Goal: Information Seeking & Learning: Learn about a topic

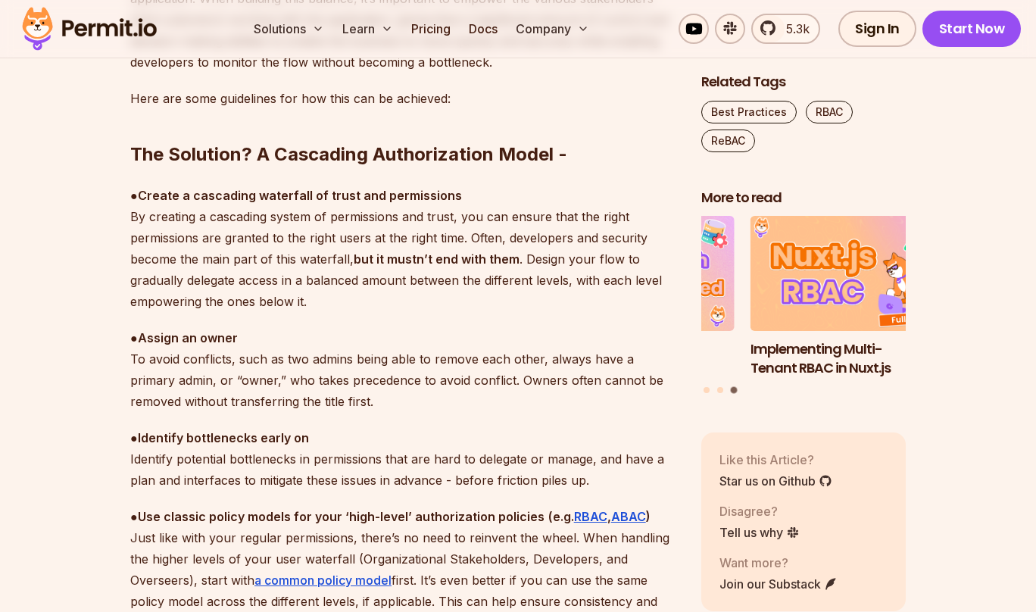
scroll to position [4338, 0]
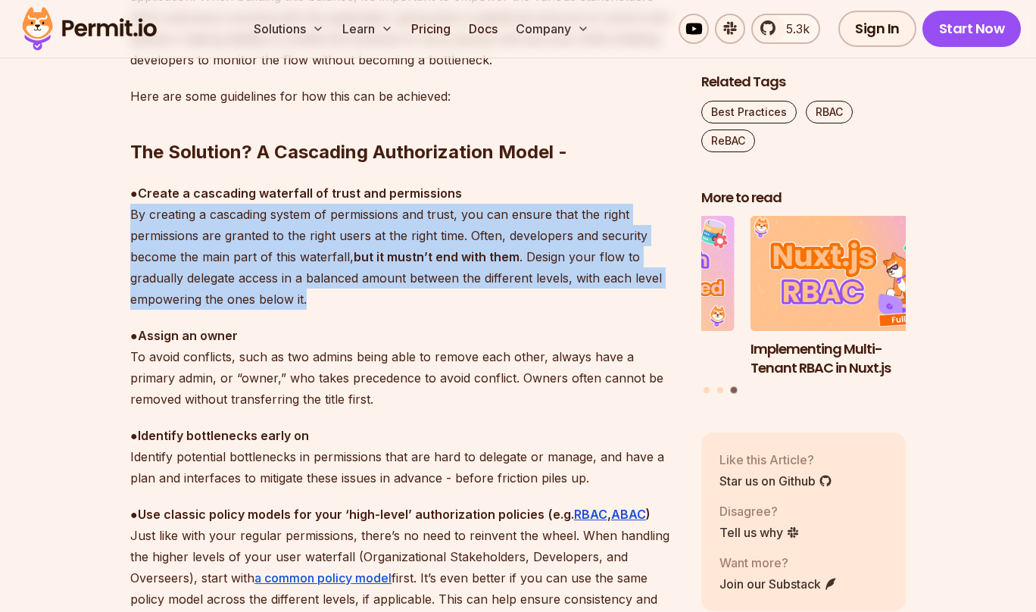
drag, startPoint x: 310, startPoint y: 304, endPoint x: 104, endPoint y: 209, distance: 226.2
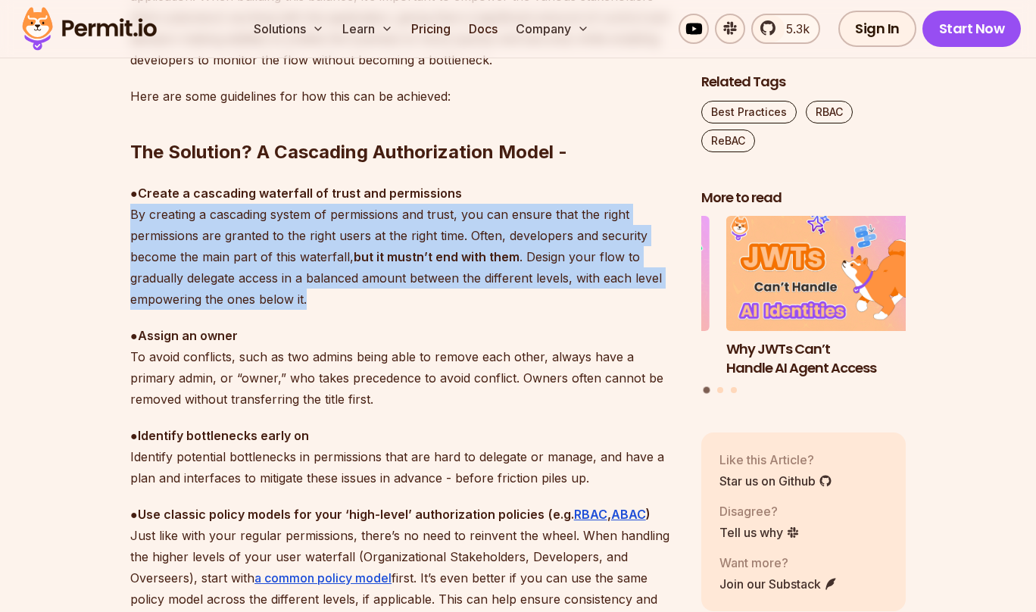
drag, startPoint x: 123, startPoint y: 210, endPoint x: 316, endPoint y: 294, distance: 209.5
click at [316, 294] on p "● Create a cascading waterfall of trust and permissions By creating a cascading…" at bounding box center [403, 245] width 547 height 127
drag, startPoint x: 314, startPoint y: 297, endPoint x: 136, endPoint y: 220, distance: 194.6
click at [136, 220] on p "● Create a cascading waterfall of trust and permissions By creating a cascading…" at bounding box center [403, 245] width 547 height 127
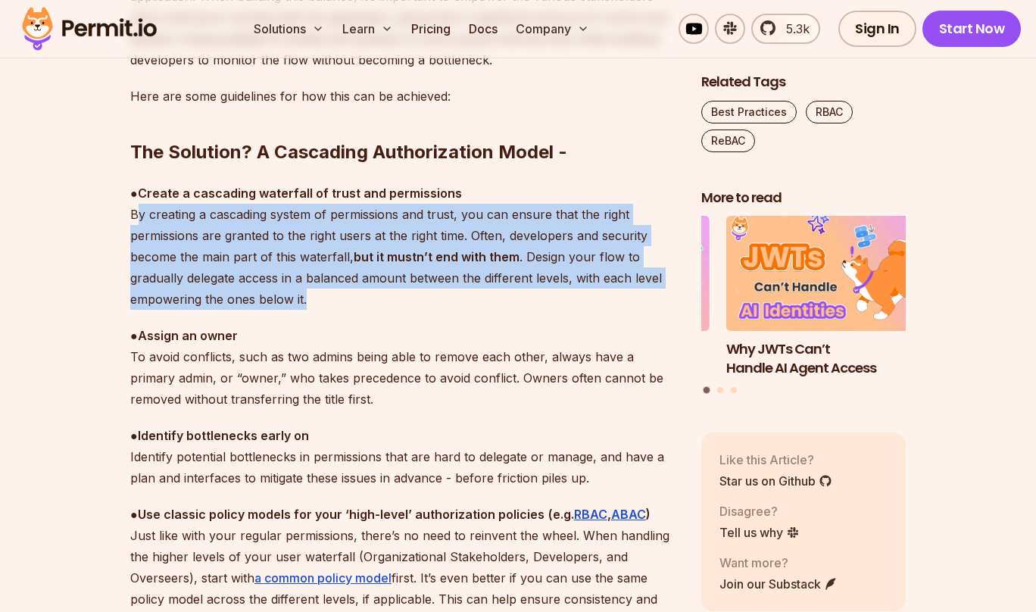
click at [335, 283] on p "● Create a cascading waterfall of trust and permissions By creating a cascading…" at bounding box center [403, 245] width 547 height 127
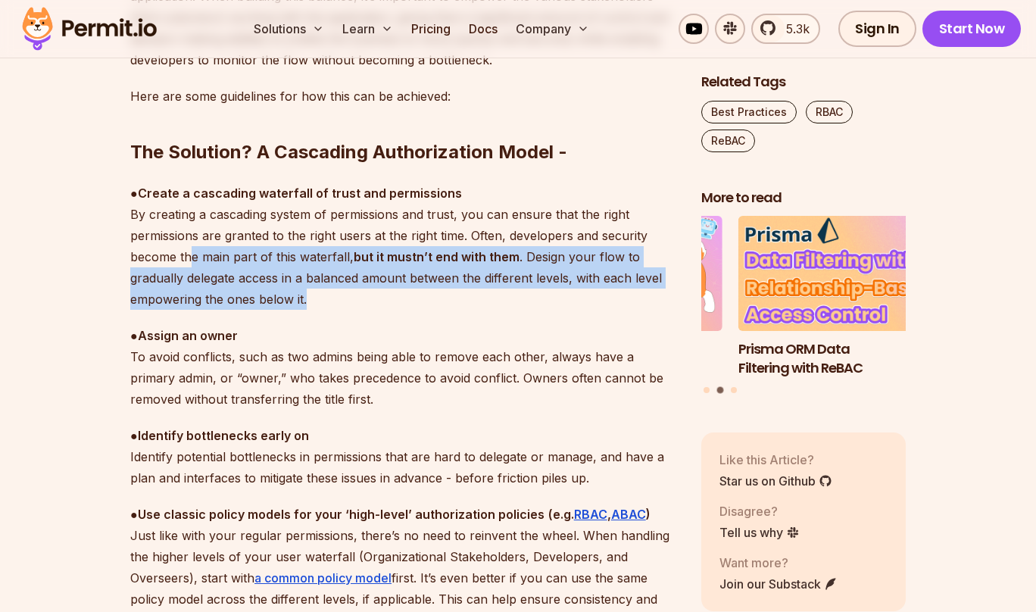
drag, startPoint x: 326, startPoint y: 299, endPoint x: 188, endPoint y: 257, distance: 143.9
click at [188, 258] on p "● Create a cascading waterfall of trust and permissions By creating a cascading…" at bounding box center [403, 245] width 547 height 127
click at [188, 257] on p "● Create a cascading waterfall of trust and permissions By creating a cascading…" at bounding box center [403, 245] width 547 height 127
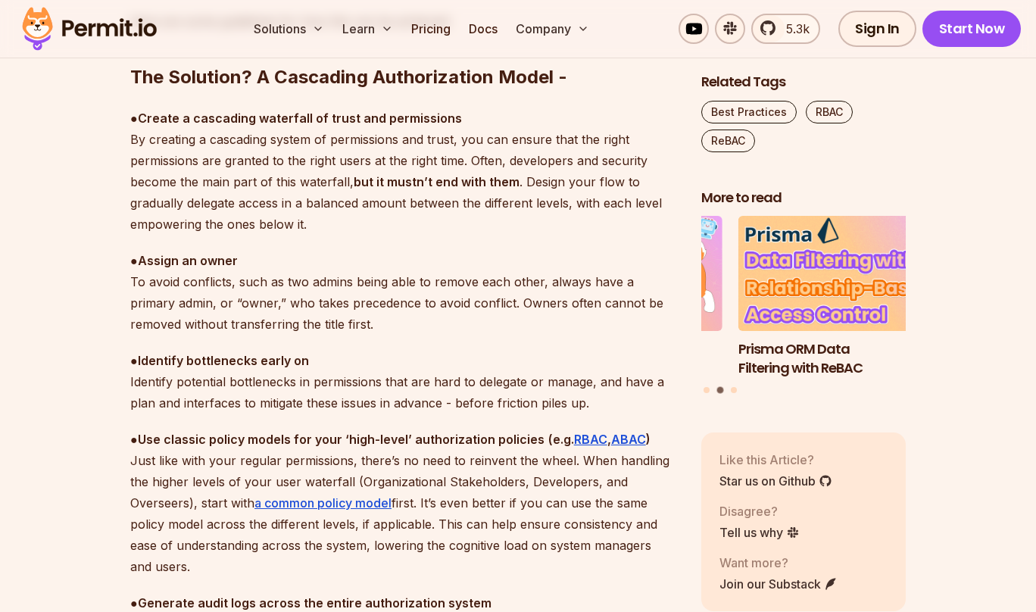
scroll to position [4413, 0]
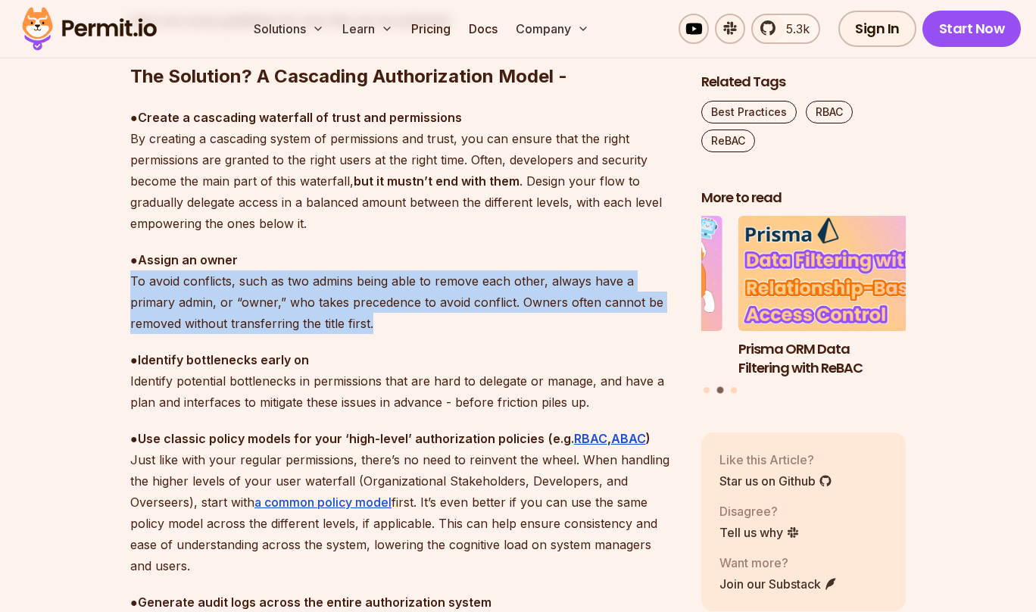
drag, startPoint x: 325, startPoint y: 321, endPoint x: 120, endPoint y: 284, distance: 207.7
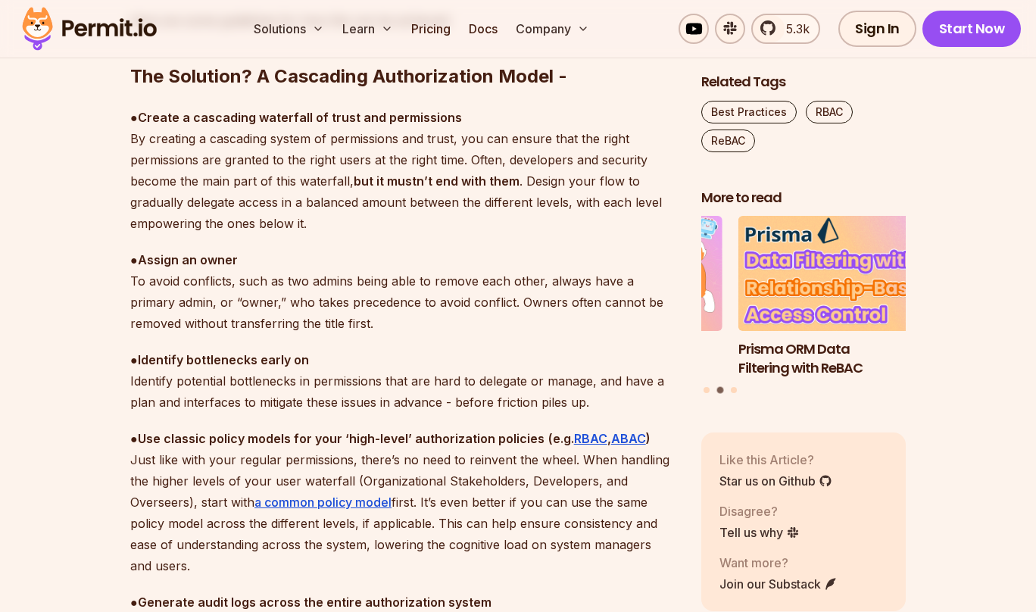
click at [335, 319] on p "● Assign an owner To avoid conflicts, such as two admins being able to remove e…" at bounding box center [403, 291] width 547 height 85
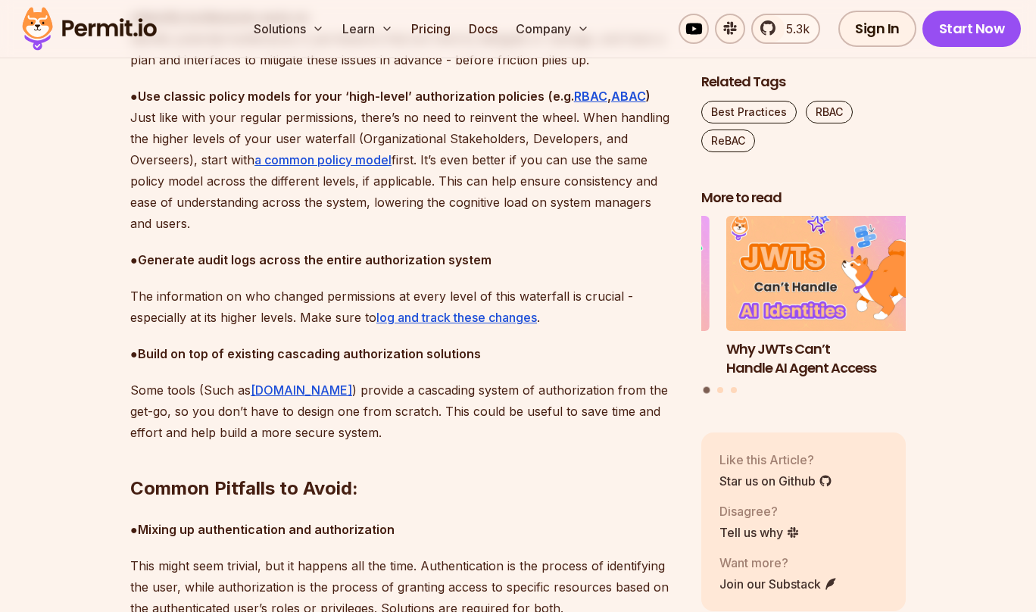
scroll to position [4759, 0]
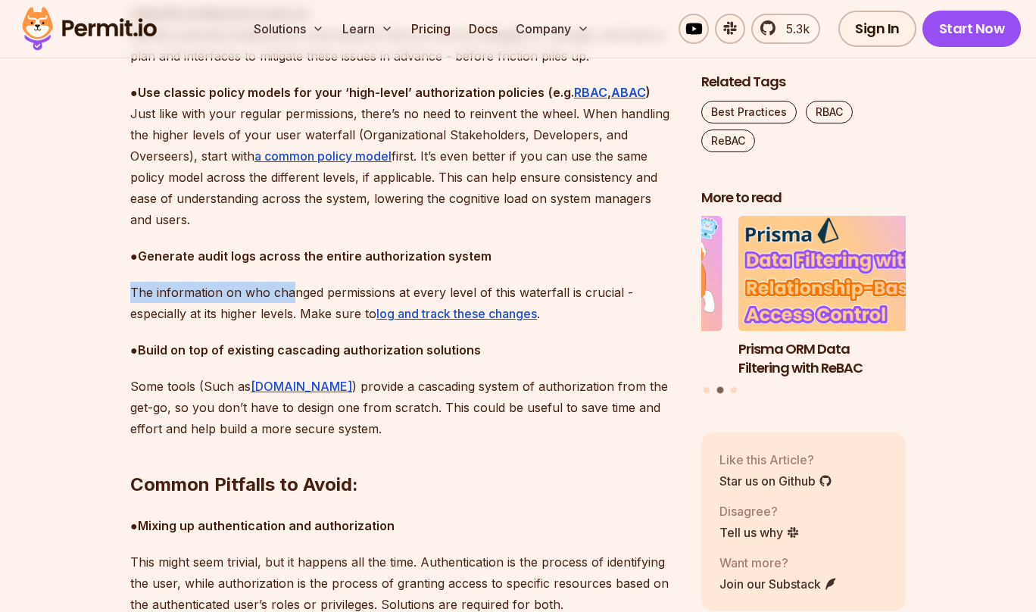
drag, startPoint x: 129, startPoint y: 294, endPoint x: 292, endPoint y: 294, distance: 162.8
click at [292, 294] on p "The information on who changed permissions at every level of this waterfall is …" at bounding box center [403, 303] width 547 height 42
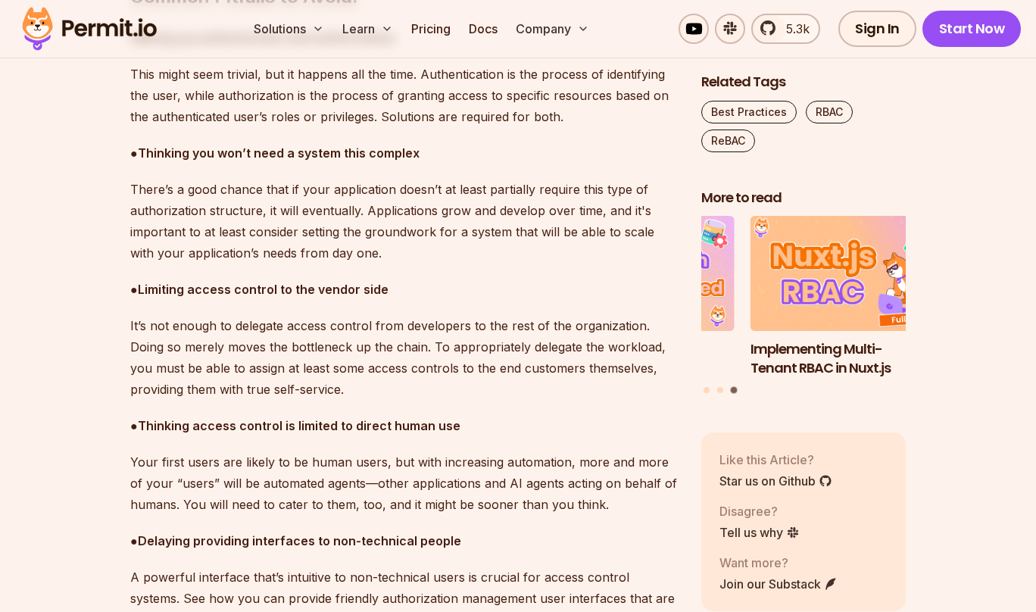
scroll to position [5250, 0]
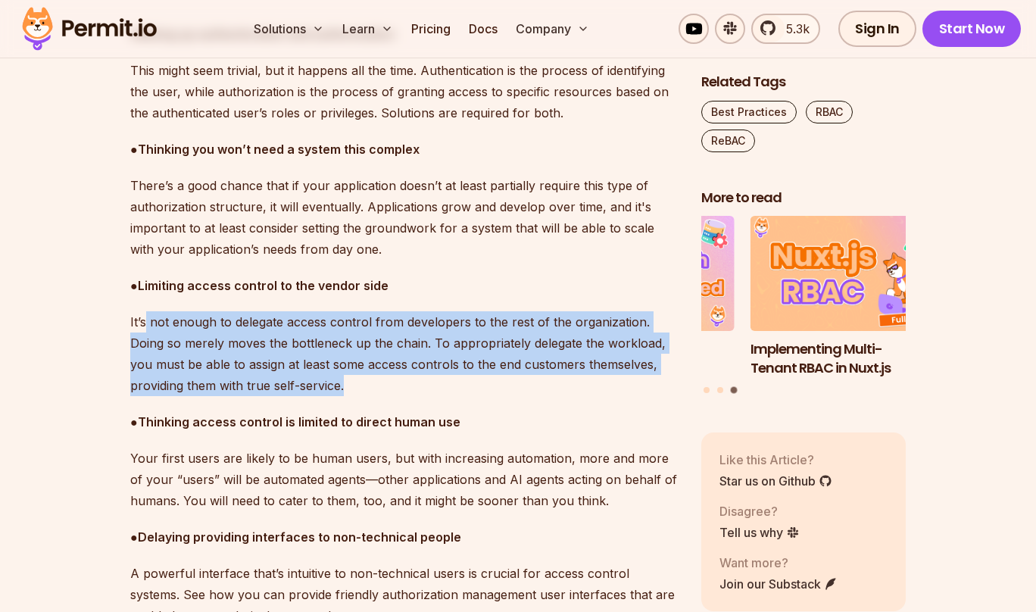
drag, startPoint x: 369, startPoint y: 390, endPoint x: 147, endPoint y: 328, distance: 231.0
click at [147, 328] on p "It’s not enough to delegate access control from developers to the rest of the o…" at bounding box center [403, 353] width 547 height 85
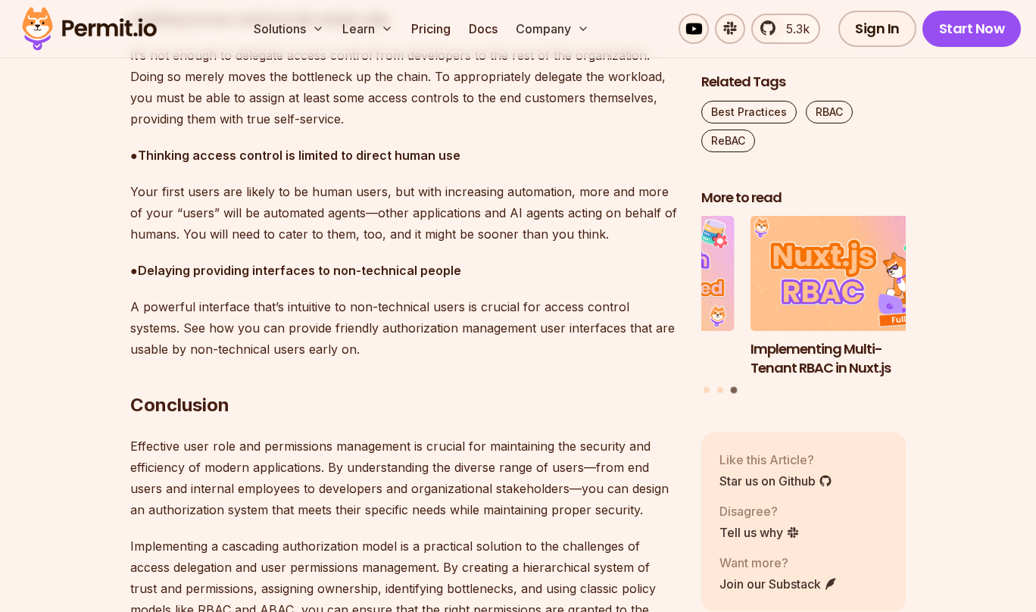
scroll to position [5518, 0]
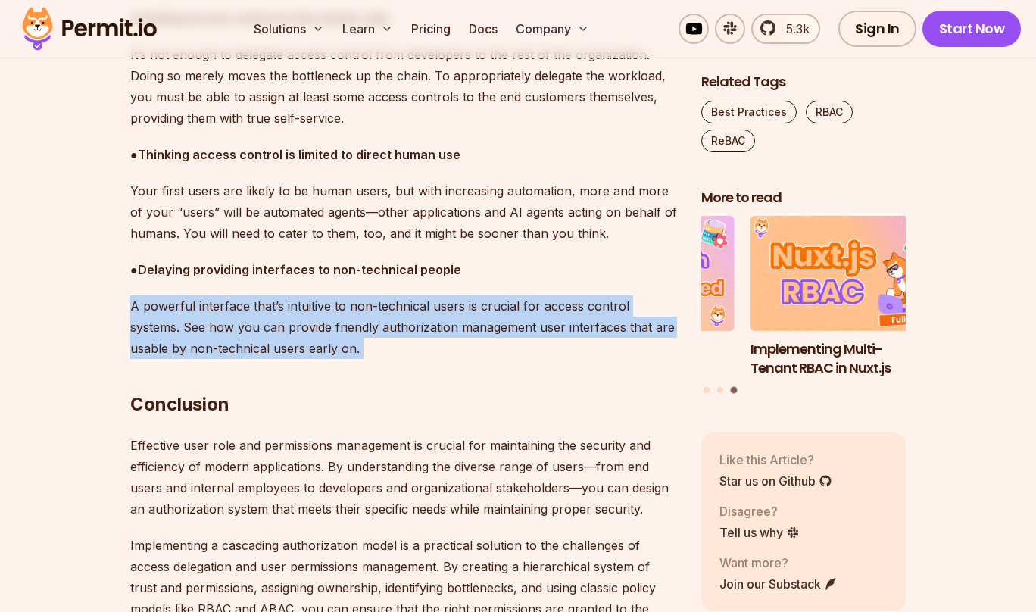
drag, startPoint x: 301, startPoint y: 350, endPoint x: 124, endPoint y: 313, distance: 181.0
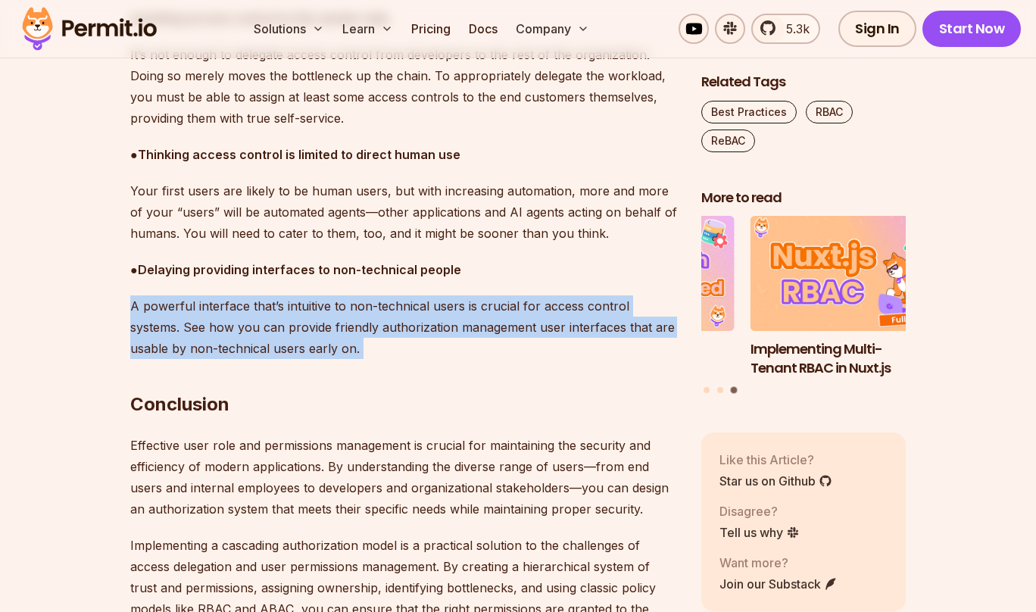
drag, startPoint x: 126, startPoint y: 312, endPoint x: 328, endPoint y: 358, distance: 206.6
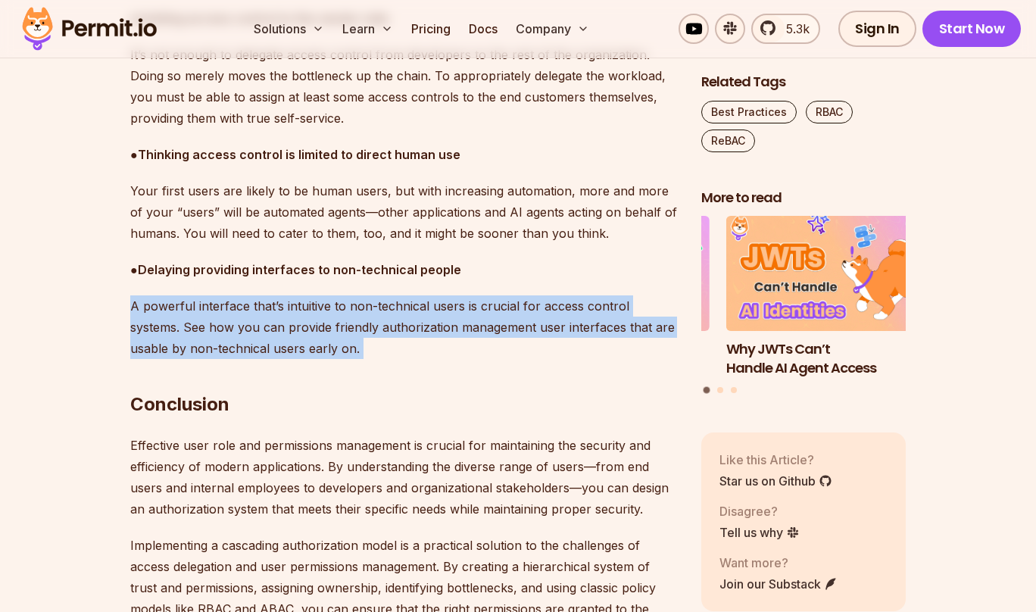
click at [328, 358] on h2 "Conclusion" at bounding box center [403, 374] width 547 height 85
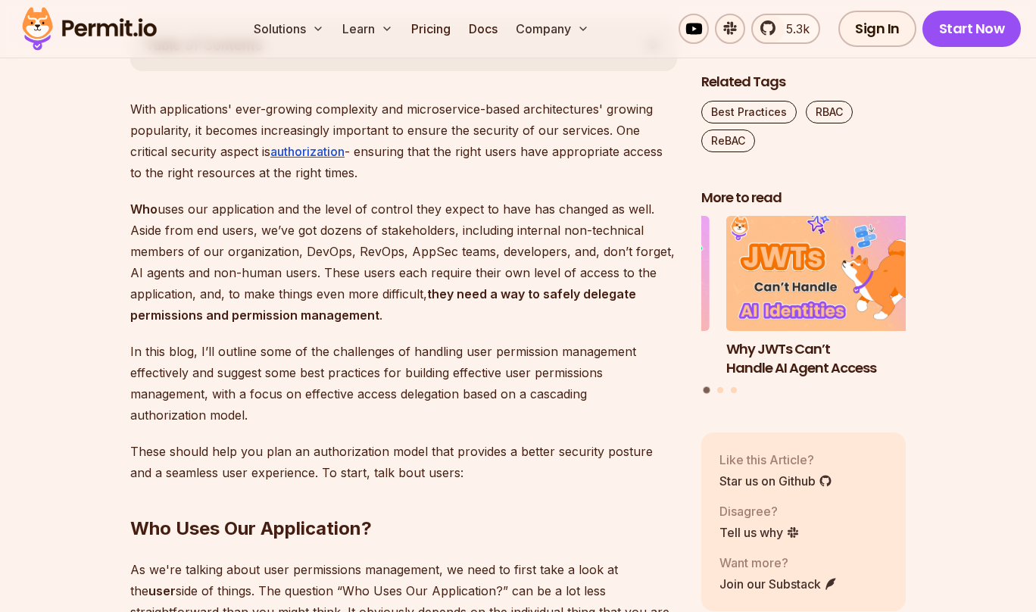
scroll to position [873, 0]
